Goal: Information Seeking & Learning: Learn about a topic

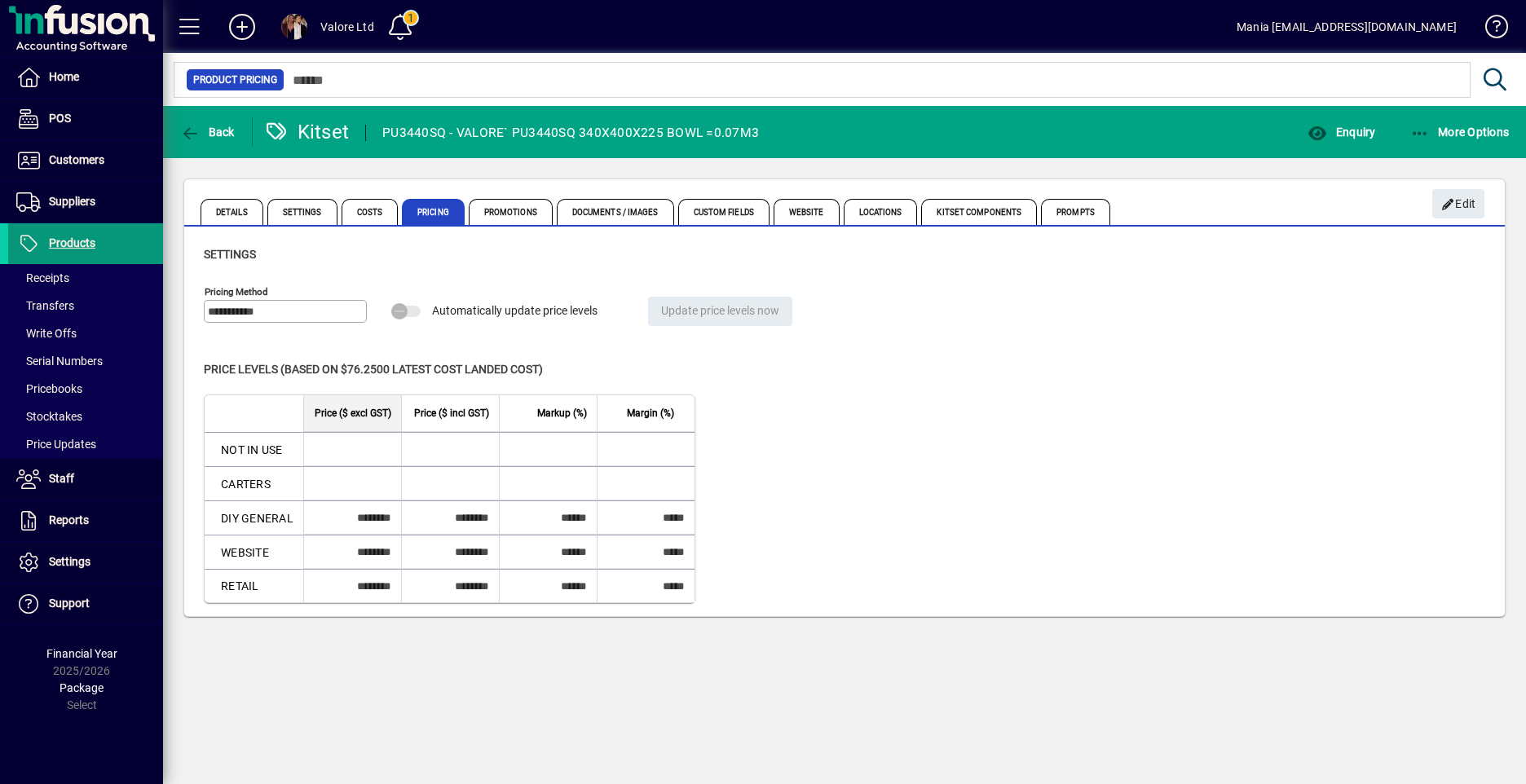
click at [76, 235] on span "Products" at bounding box center [51, 244] width 88 height 20
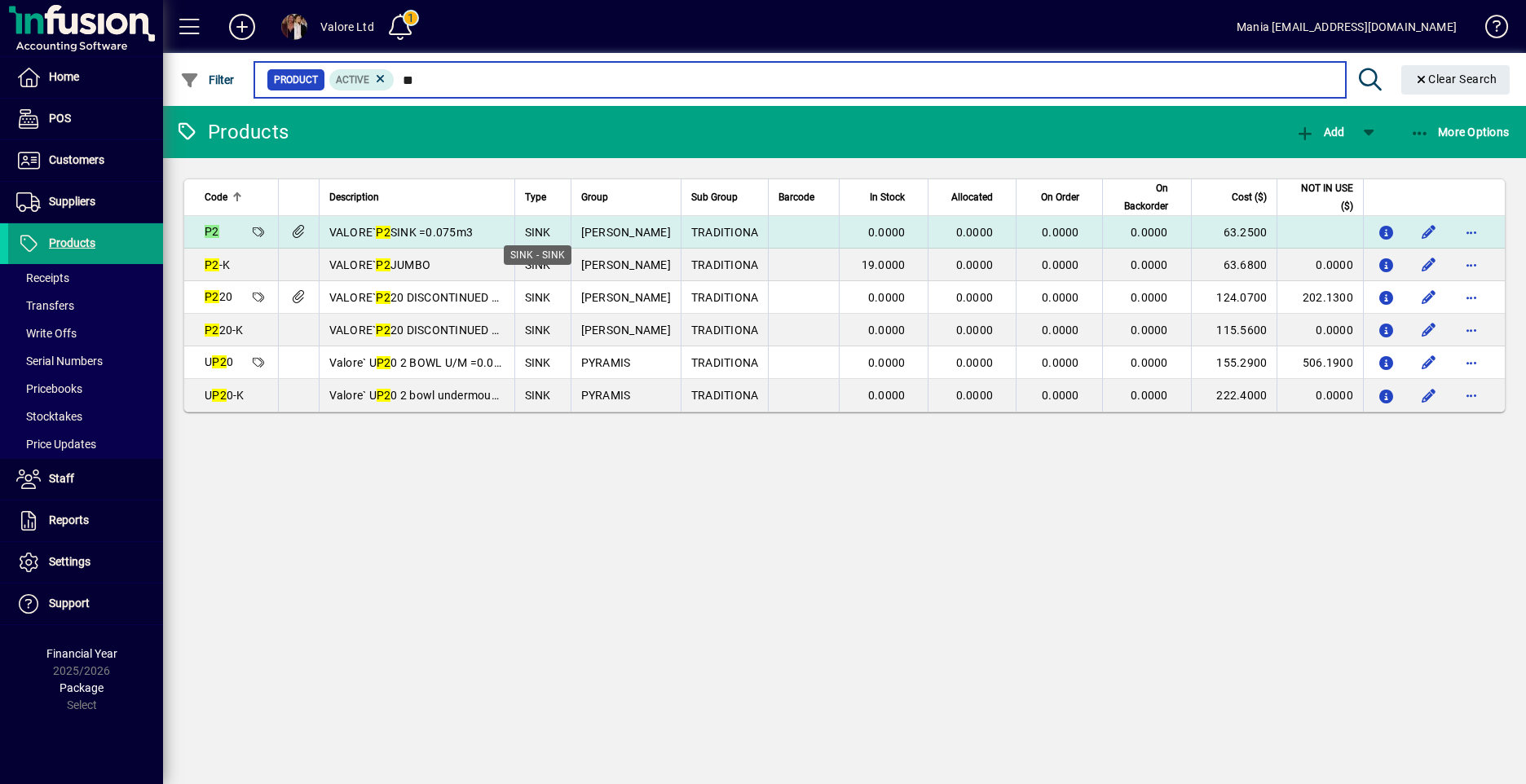
type input "**"
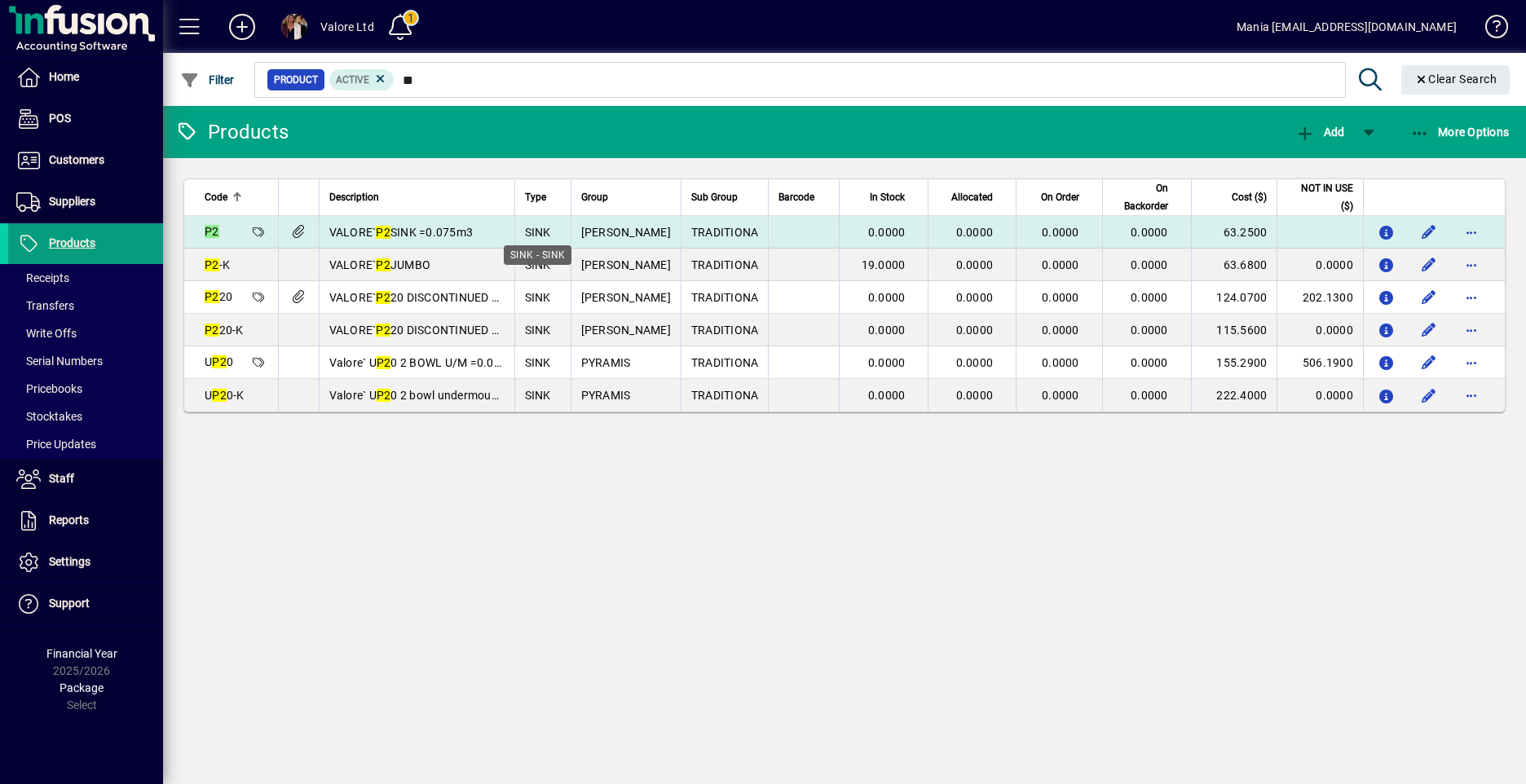
click at [526, 228] on span "SINK" at bounding box center [538, 232] width 26 height 13
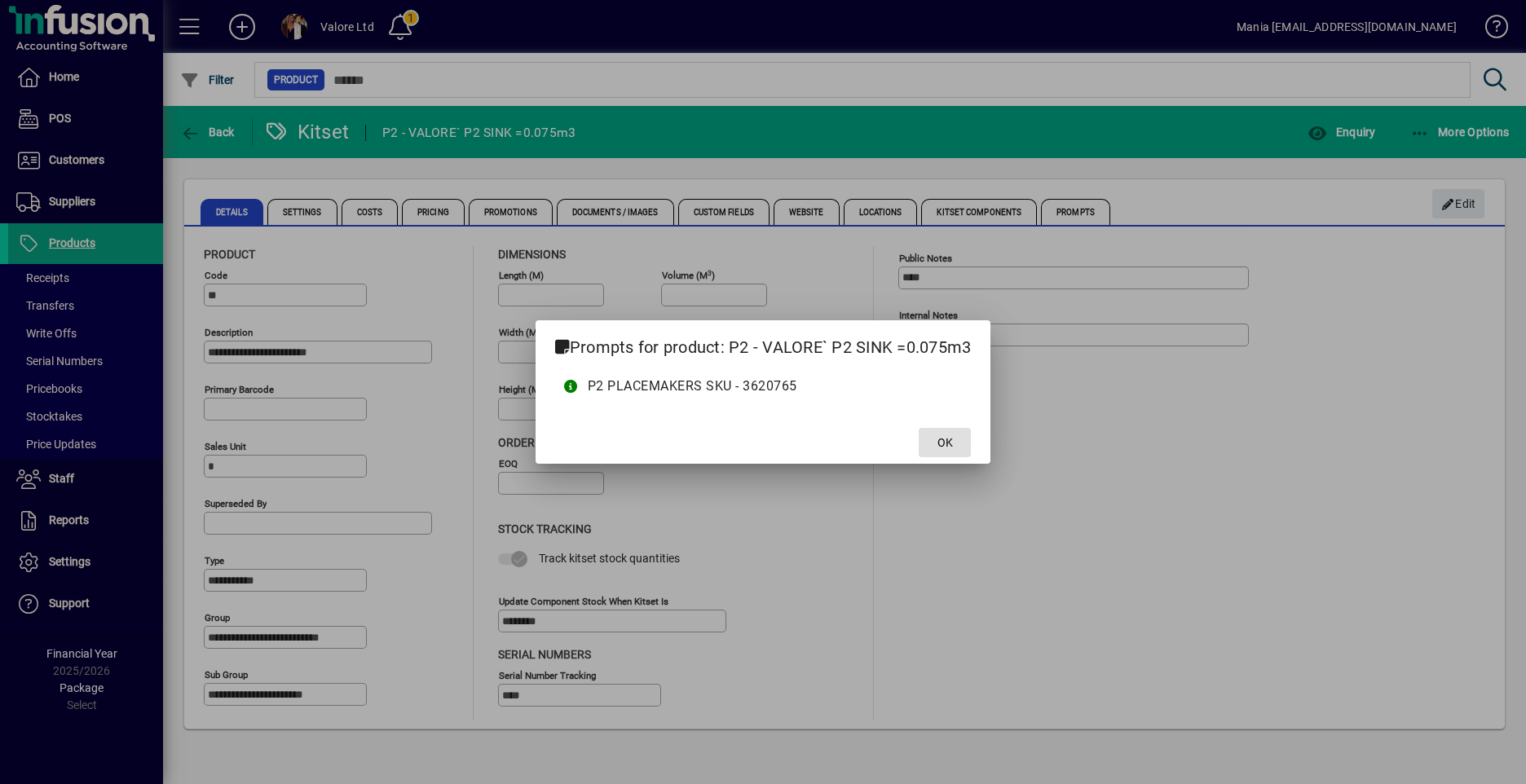
click at [941, 439] on span "OK" at bounding box center [945, 443] width 15 height 17
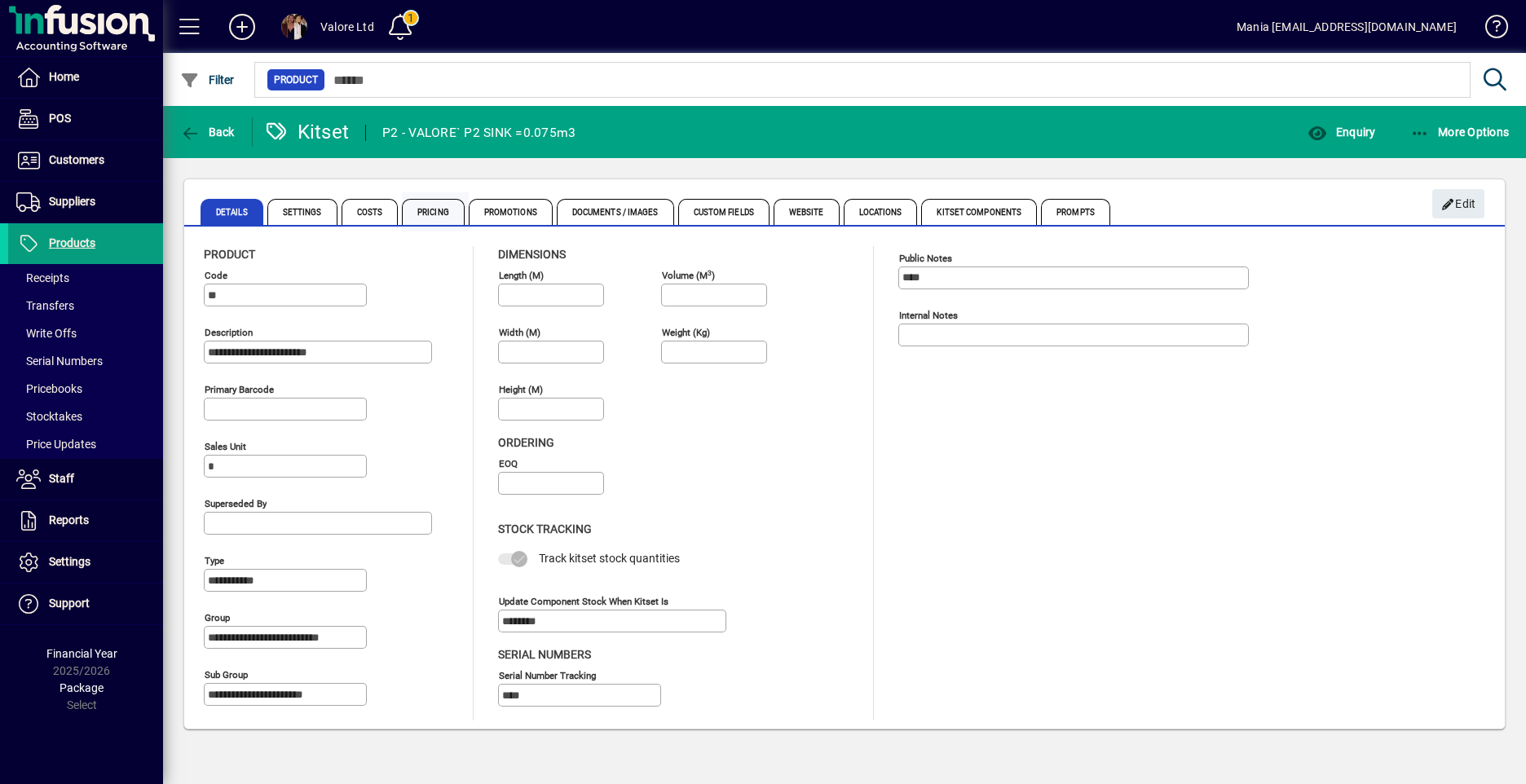
click at [444, 209] on span "Pricing" at bounding box center [433, 211] width 63 height 26
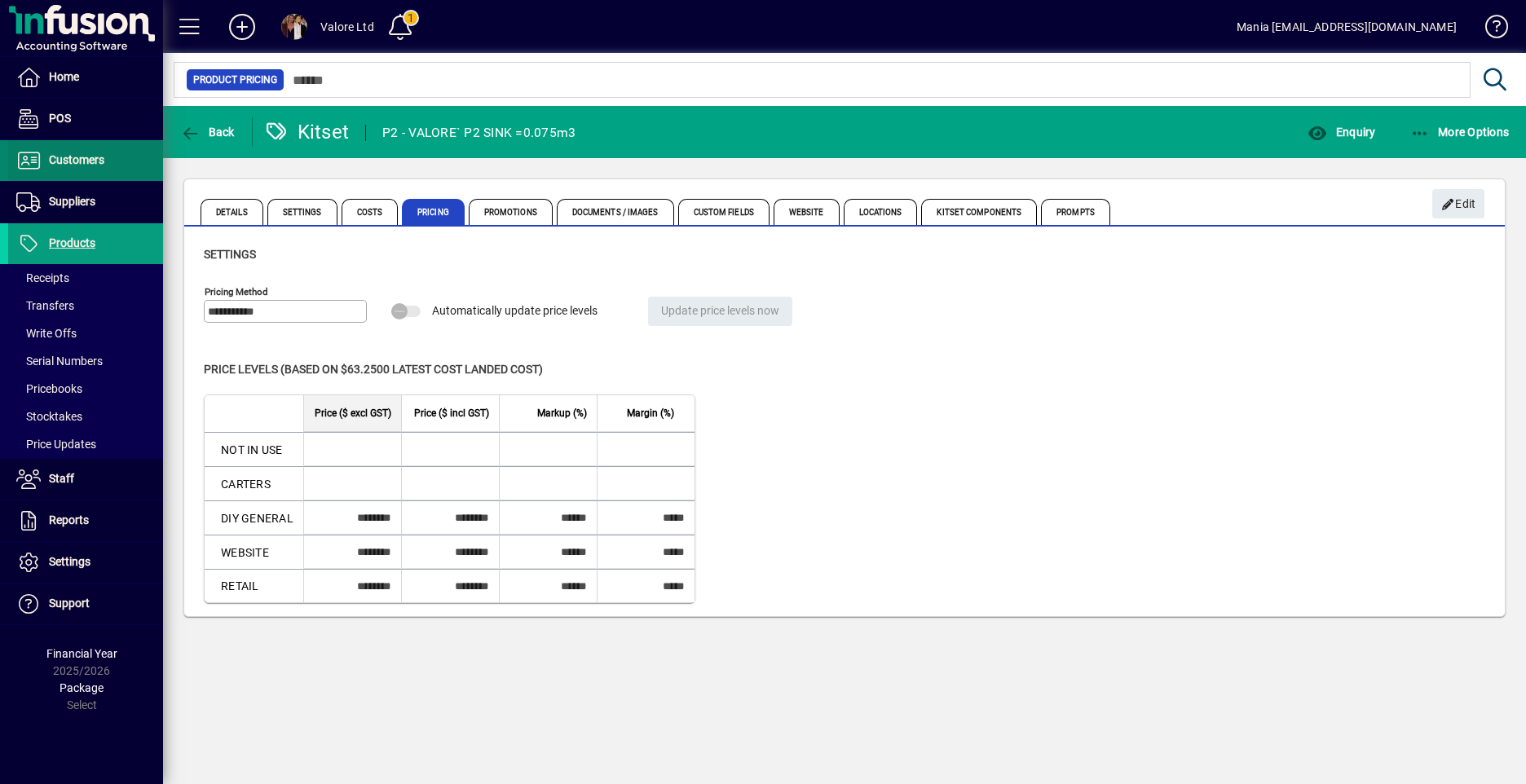
click at [72, 164] on span "Customers" at bounding box center [76, 160] width 55 height 13
